Goal: Task Accomplishment & Management: Complete application form

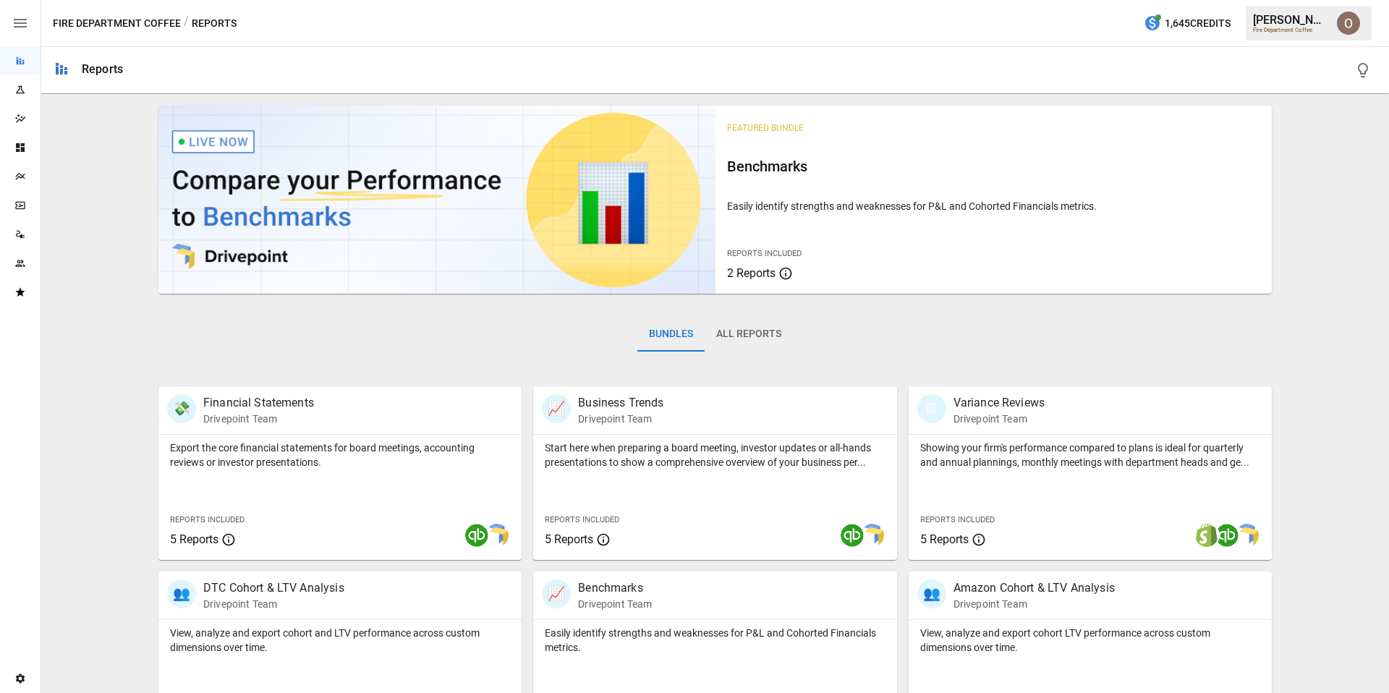
click at [22, 268] on icon "Team" at bounding box center [20, 264] width 12 height 12
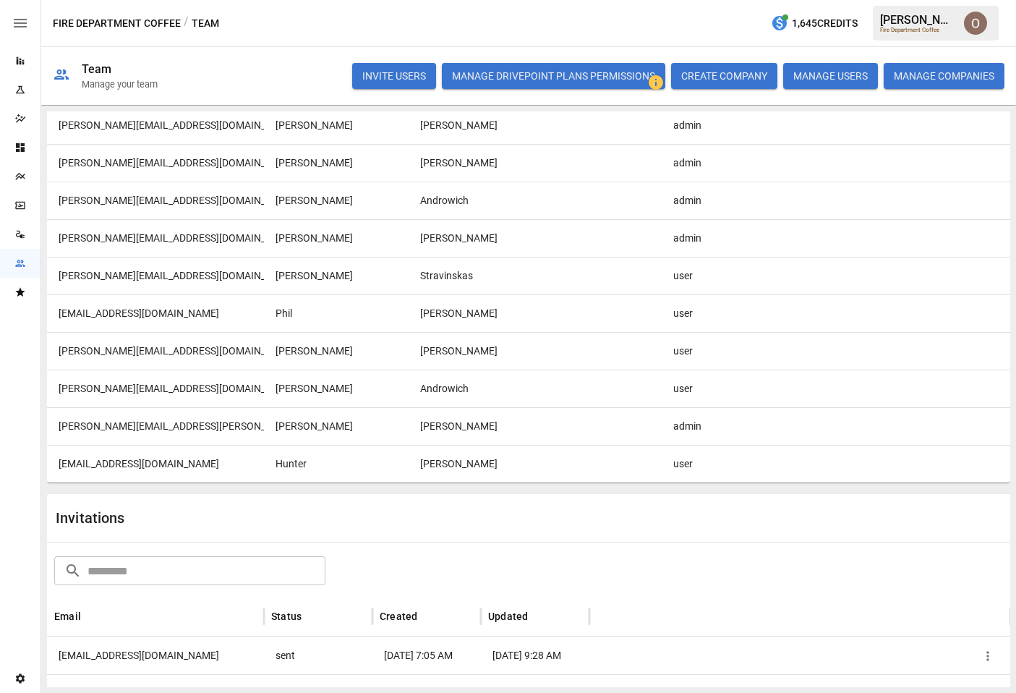
scroll to position [294, 0]
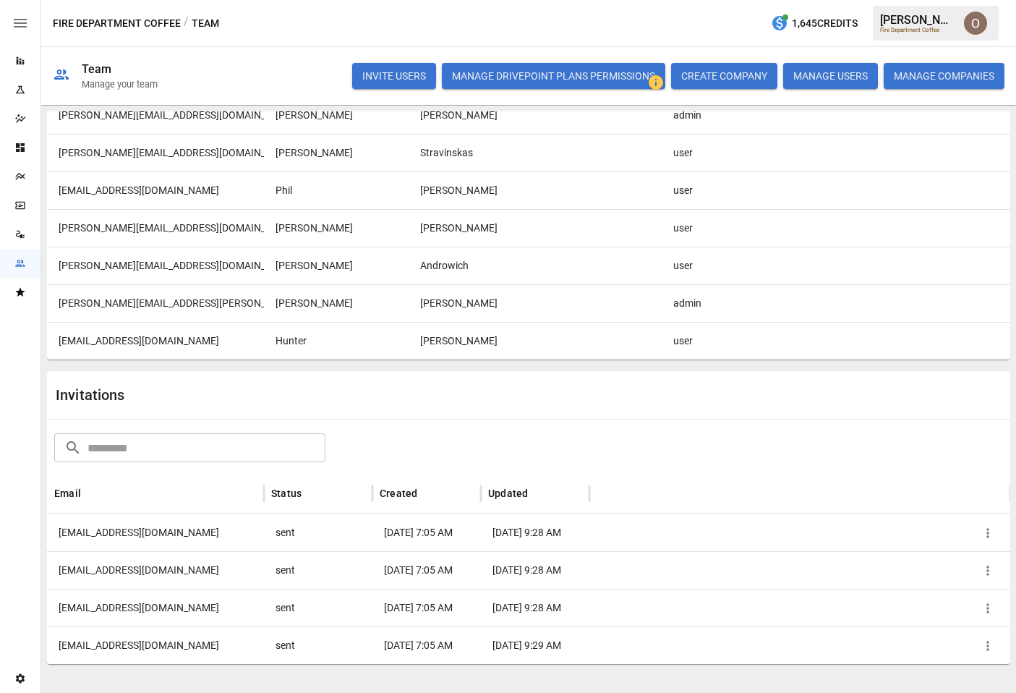
click at [396, 77] on button "INVITE USERS" at bounding box center [394, 76] width 84 height 26
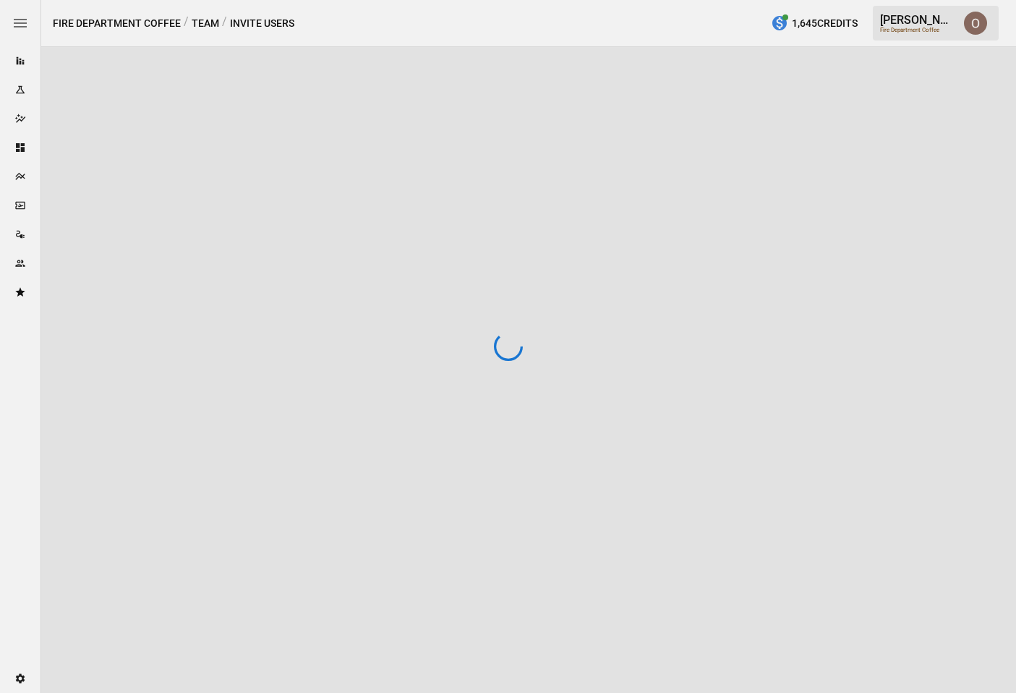
click at [975, 30] on div at bounding box center [508, 346] width 1016 height 693
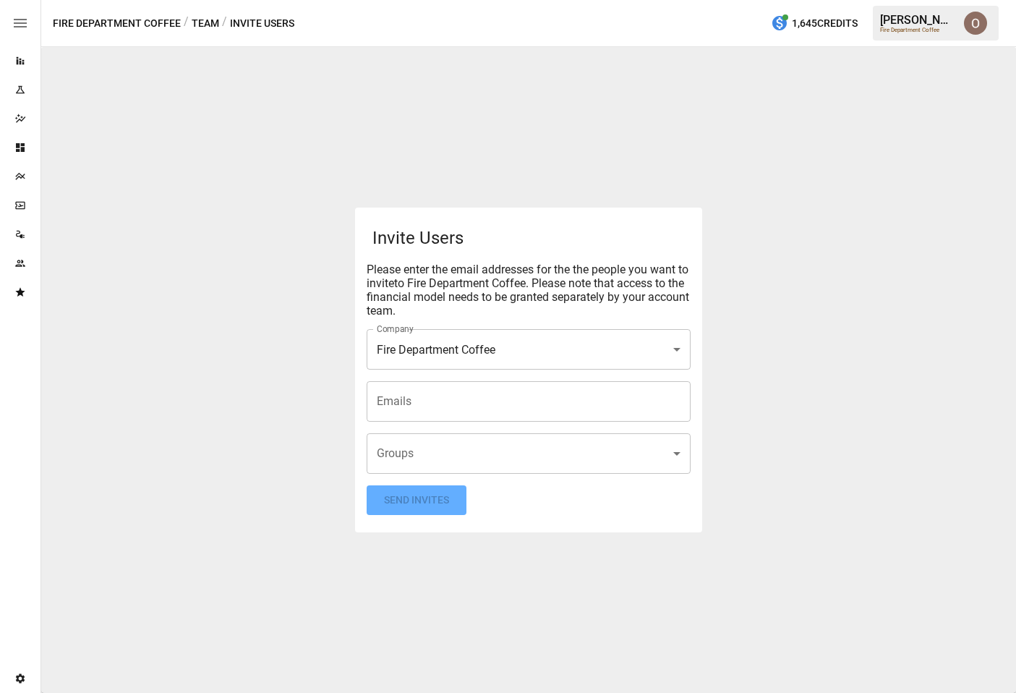
click at [977, 22] on img "Oleksii Flok" at bounding box center [975, 23] width 23 height 23
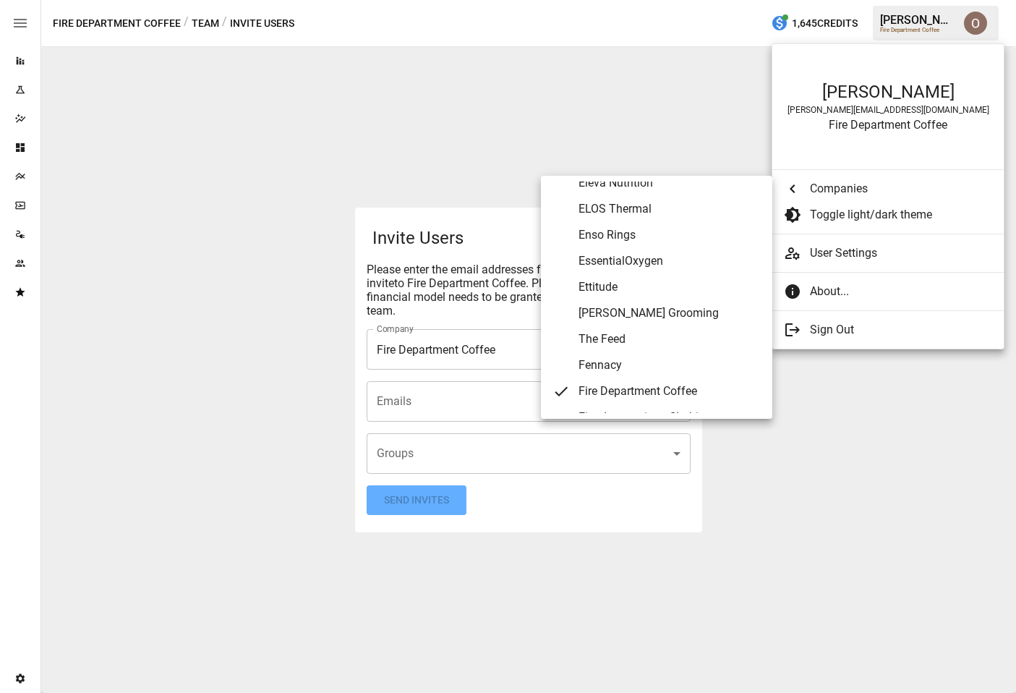
scroll to position [2345, 0]
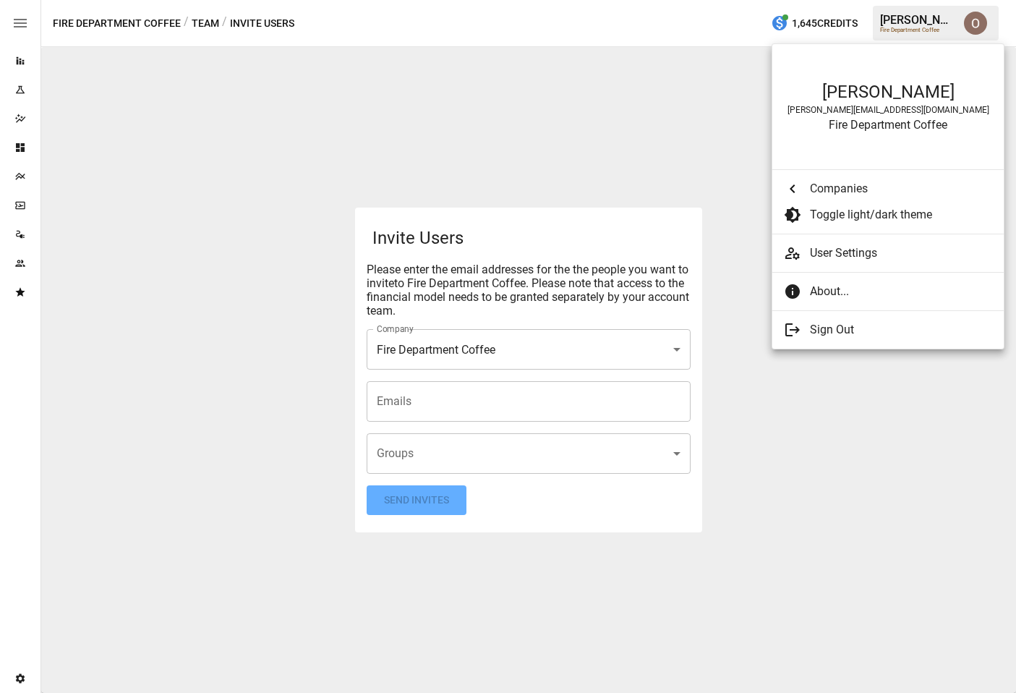
click at [857, 296] on span "About..." at bounding box center [901, 291] width 182 height 17
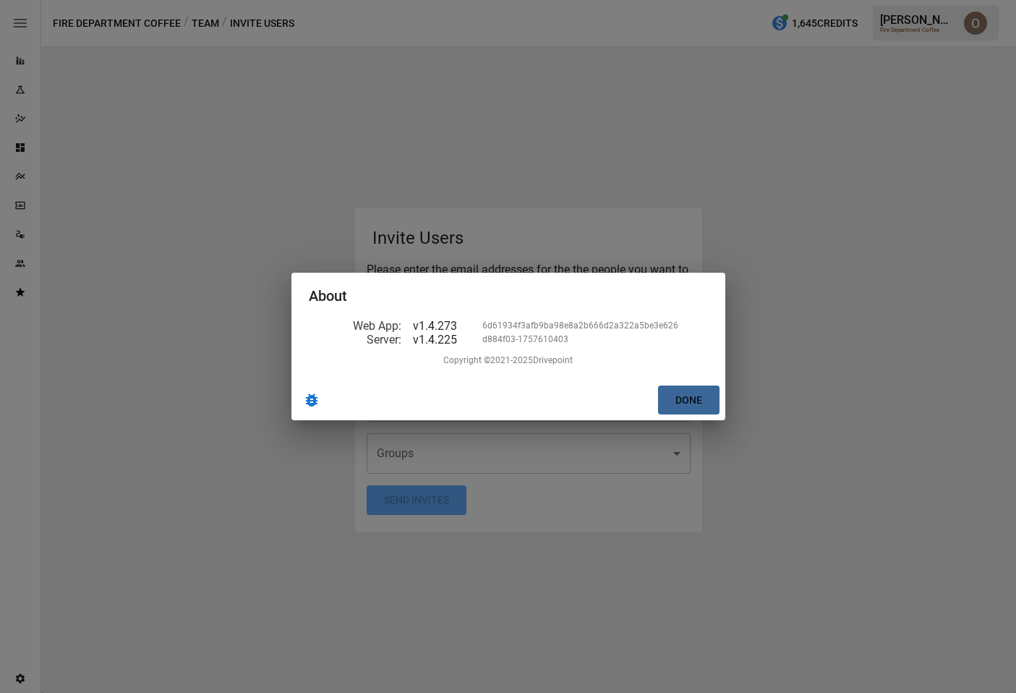
click at [699, 404] on button "Done" at bounding box center [688, 401] width 61 height 30
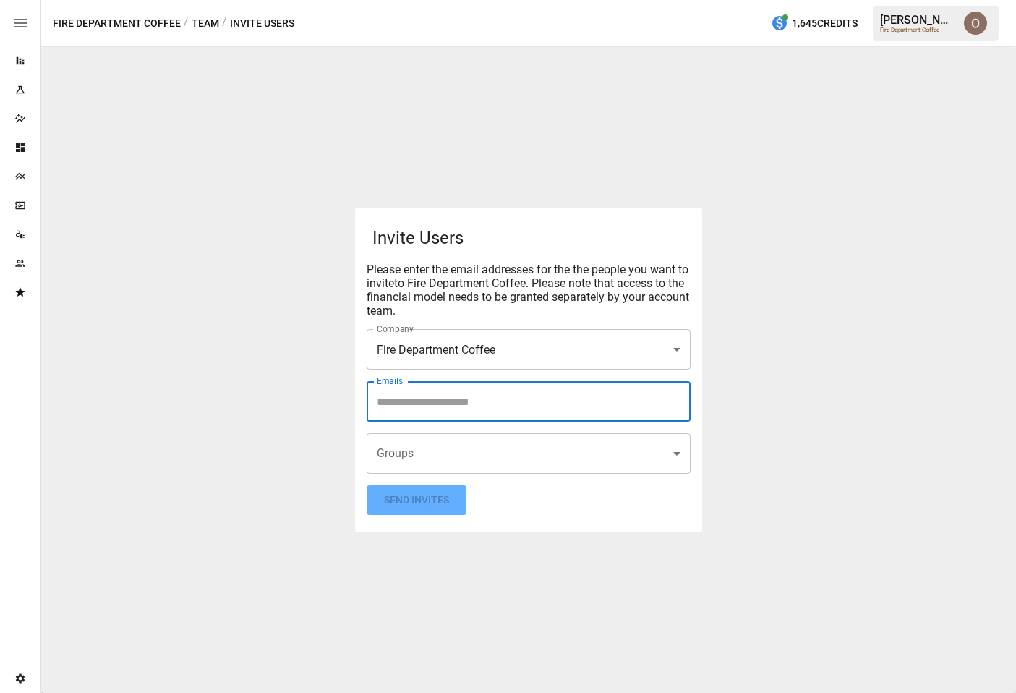
click at [485, 412] on input "Emails" at bounding box center [528, 401] width 311 height 27
type input "**********"
type input "*"
click at [462, 401] on span "[PERSON_NAME]" at bounding box center [418, 402] width 87 height 17
click at [443, 399] on span "[PERSON_NAME]" at bounding box center [418, 402] width 87 height 17
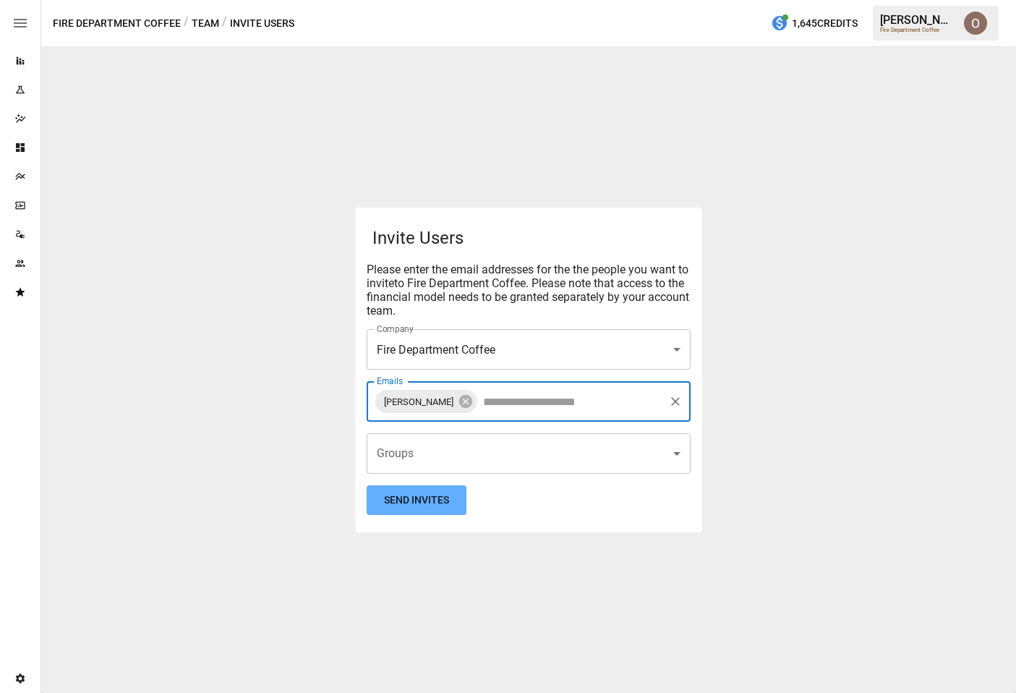
click at [443, 399] on span "[PERSON_NAME]" at bounding box center [418, 402] width 87 height 17
click at [443, 401] on span "[PERSON_NAME]" at bounding box center [418, 402] width 87 height 17
click at [474, 402] on icon at bounding box center [466, 402] width 16 height 16
type input "**********"
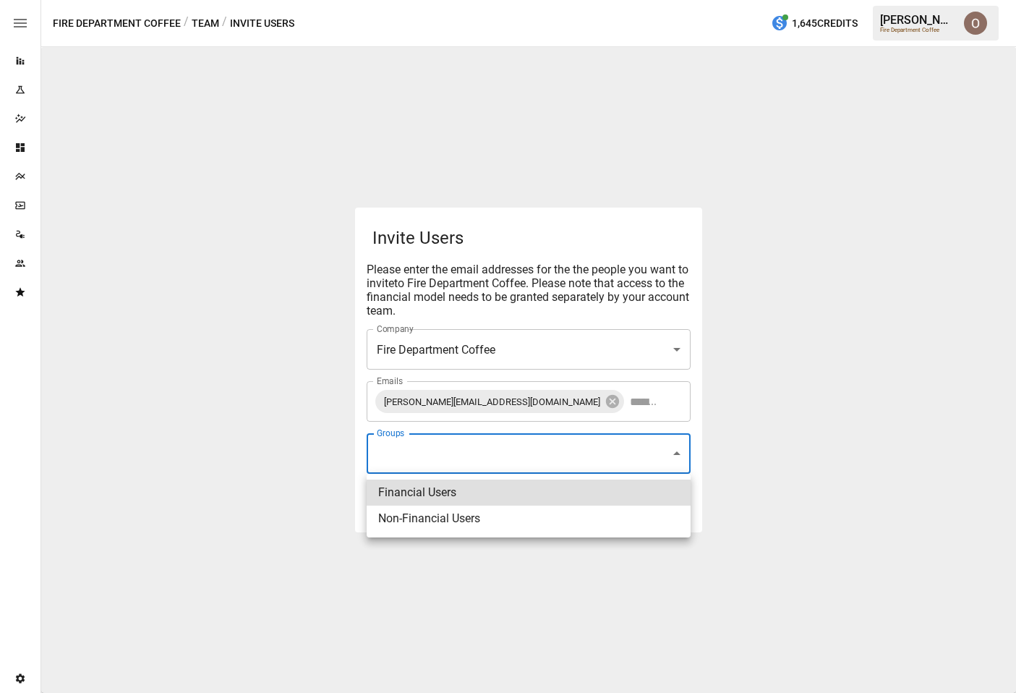
click at [419, 0] on body "**********" at bounding box center [508, 0] width 1016 height 0
click at [404, 448] on div at bounding box center [508, 346] width 1016 height 693
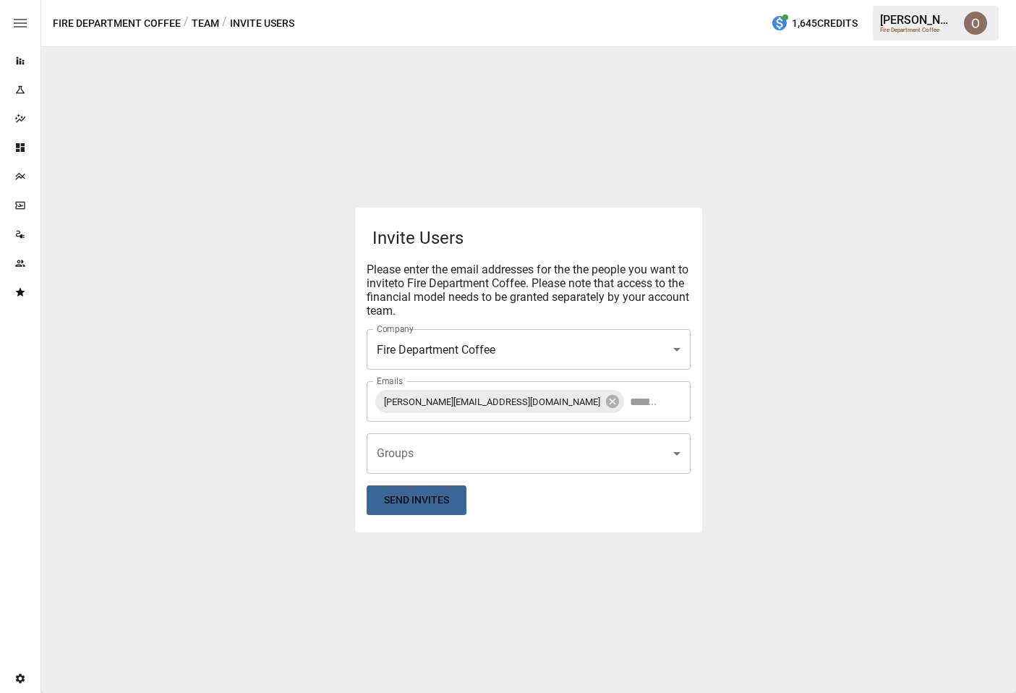
click at [420, 502] on button "Send Invites" at bounding box center [417, 500] width 100 height 30
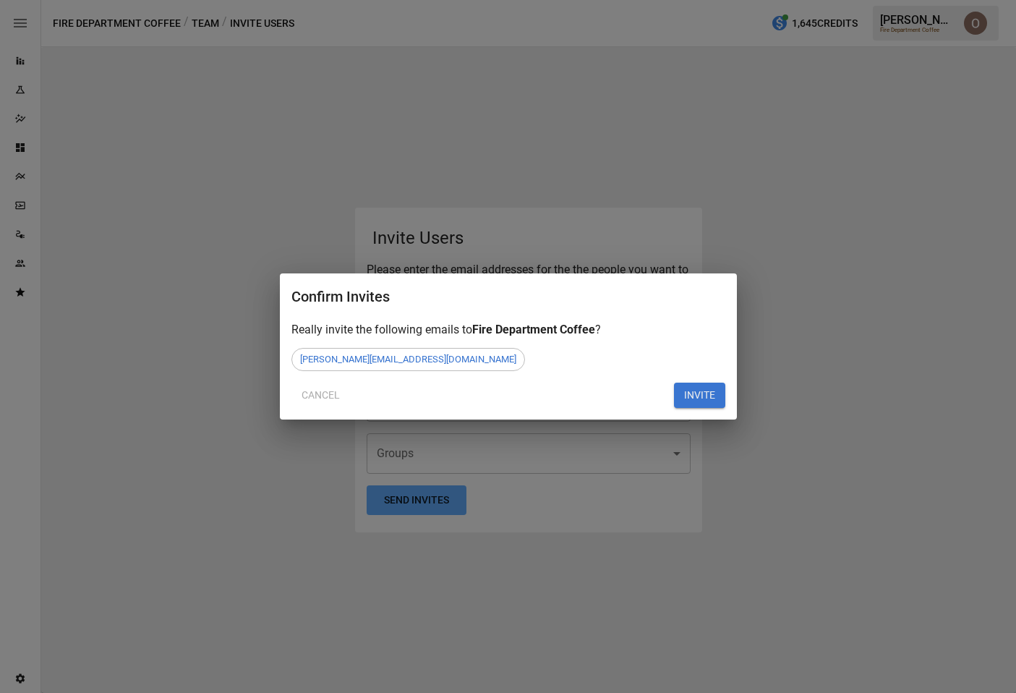
click at [707, 392] on button "INVITE" at bounding box center [699, 396] width 51 height 26
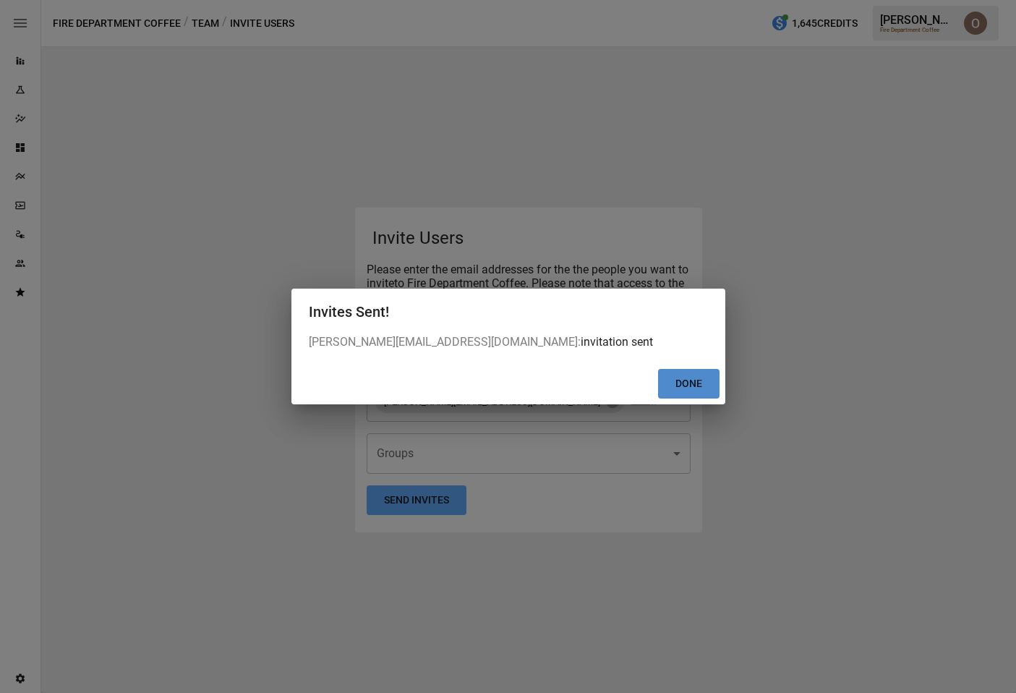
click at [706, 384] on button "Done" at bounding box center [688, 384] width 61 height 30
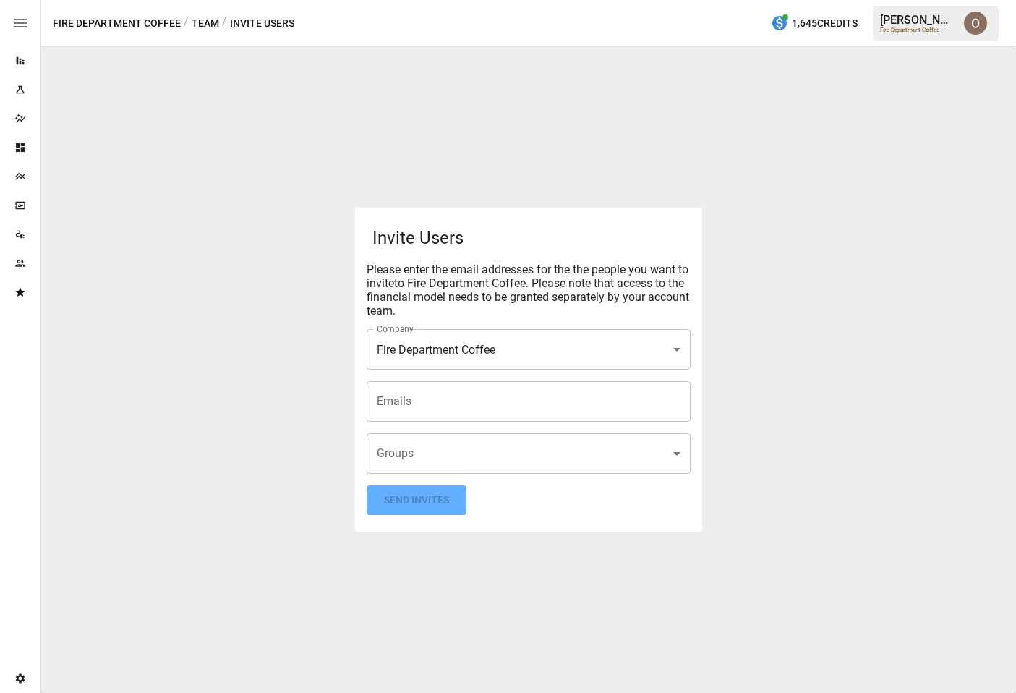
click at [203, 18] on button "Team" at bounding box center [205, 23] width 27 height 18
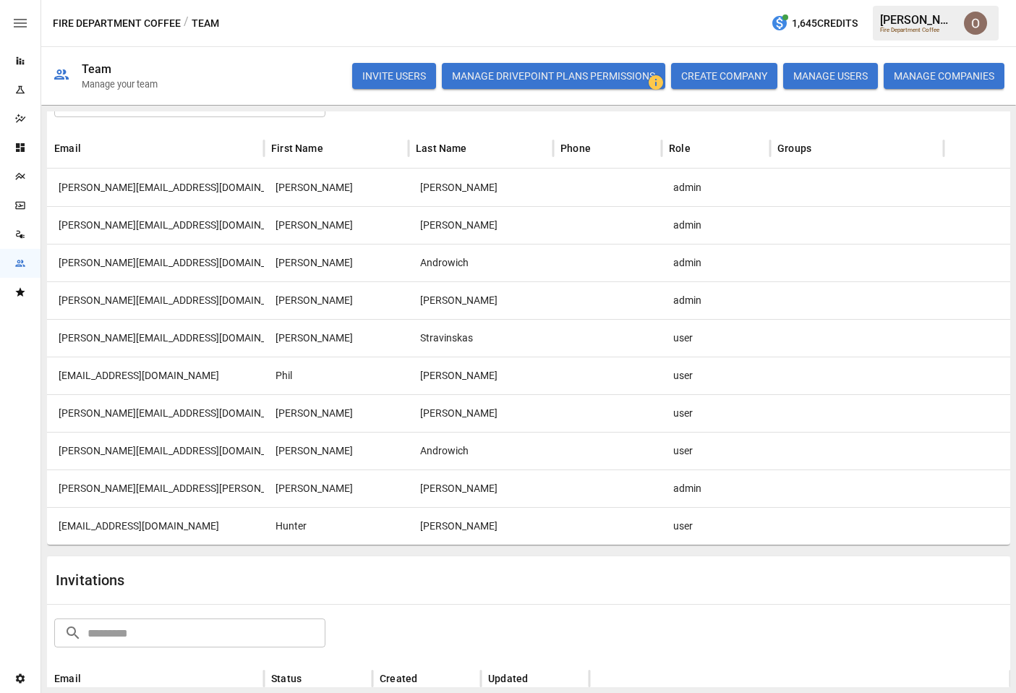
scroll to position [331, 0]
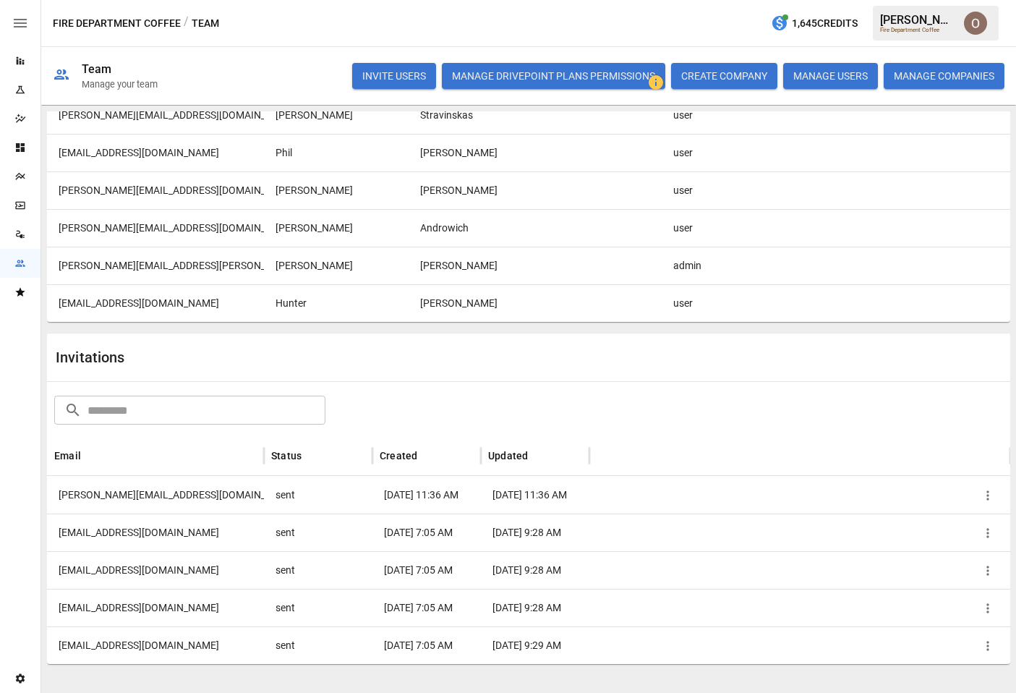
click at [994, 496] on icon "button" at bounding box center [988, 495] width 14 height 14
click at [936, 554] on li "Remove Invitation" at bounding box center [937, 555] width 124 height 26
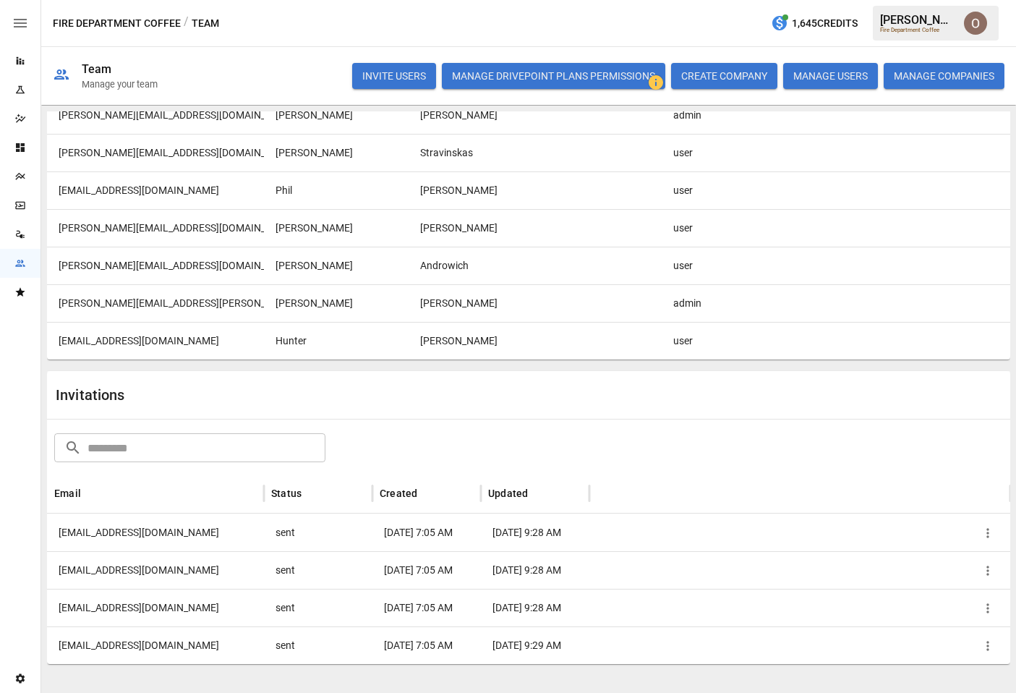
scroll to position [294, 0]
click at [991, 533] on icon "button" at bounding box center [988, 533] width 14 height 14
click at [943, 539] on li "Re-send Invitation" at bounding box center [937, 540] width 124 height 26
drag, startPoint x: 166, startPoint y: 532, endPoint x: 72, endPoint y: 530, distance: 94.1
click at [72, 530] on div "[EMAIL_ADDRESS][DOMAIN_NAME]" at bounding box center [155, 533] width 217 height 38
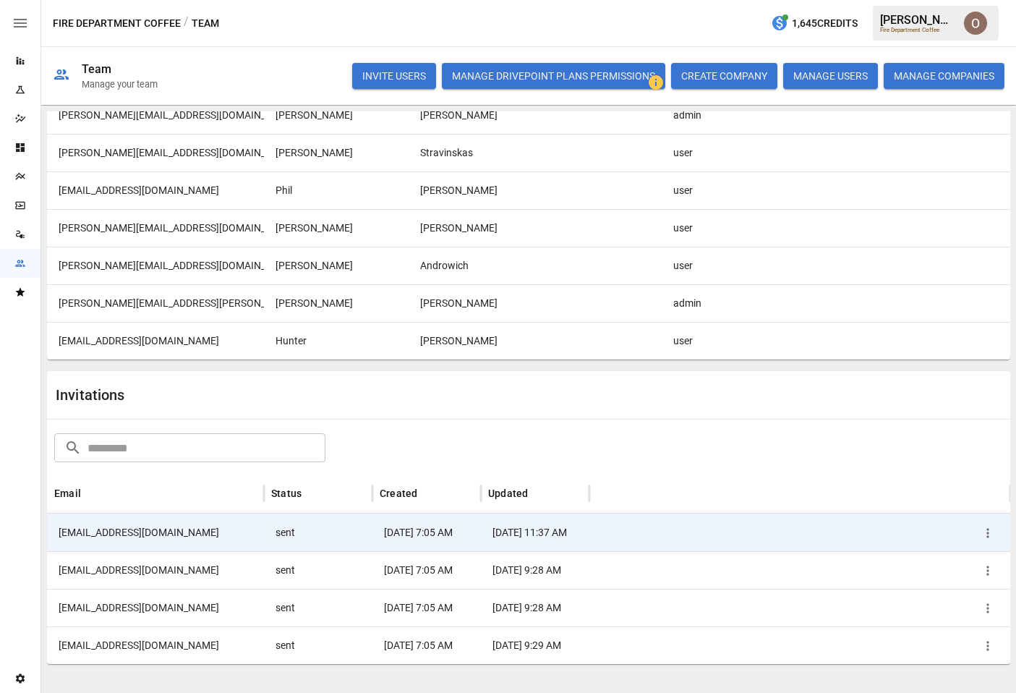
drag, startPoint x: 56, startPoint y: 531, endPoint x: 164, endPoint y: 530, distance: 107.8
click at [164, 530] on div "[EMAIL_ADDRESS][DOMAIN_NAME]" at bounding box center [155, 533] width 217 height 38
click at [989, 565] on icon "button" at bounding box center [988, 571] width 14 height 14
click at [947, 577] on li "Re-send Invitation" at bounding box center [937, 578] width 124 height 26
click at [990, 609] on icon "button" at bounding box center [988, 608] width 14 height 14
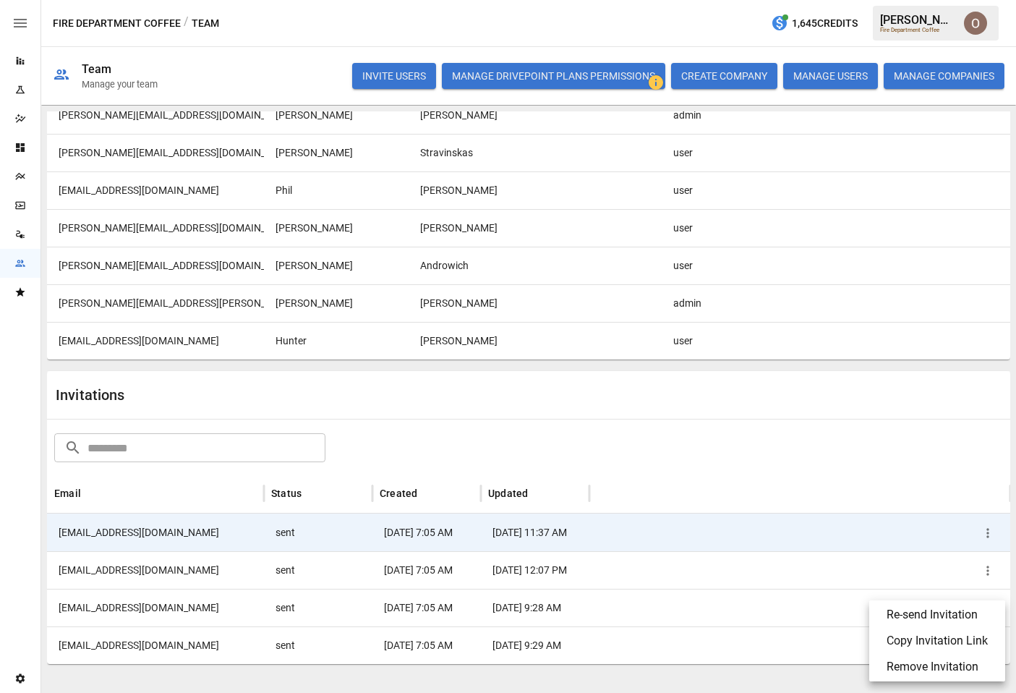
click at [940, 615] on li "Re-send Invitation" at bounding box center [937, 615] width 124 height 26
click at [987, 647] on icon "button" at bounding box center [988, 646] width 14 height 14
click at [938, 613] on li "Re-send Invitation" at bounding box center [937, 615] width 124 height 26
